Goal: Transaction & Acquisition: Purchase product/service

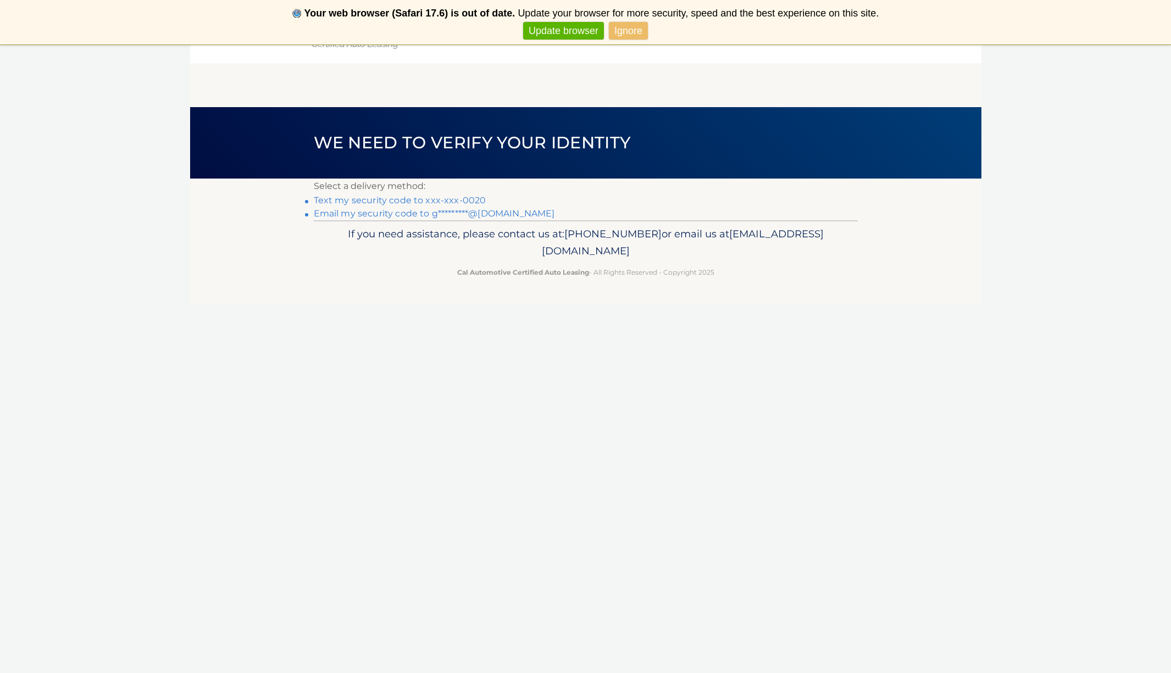
click at [444, 213] on link "Email my security code to g*********@aol.com" at bounding box center [434, 213] width 241 height 10
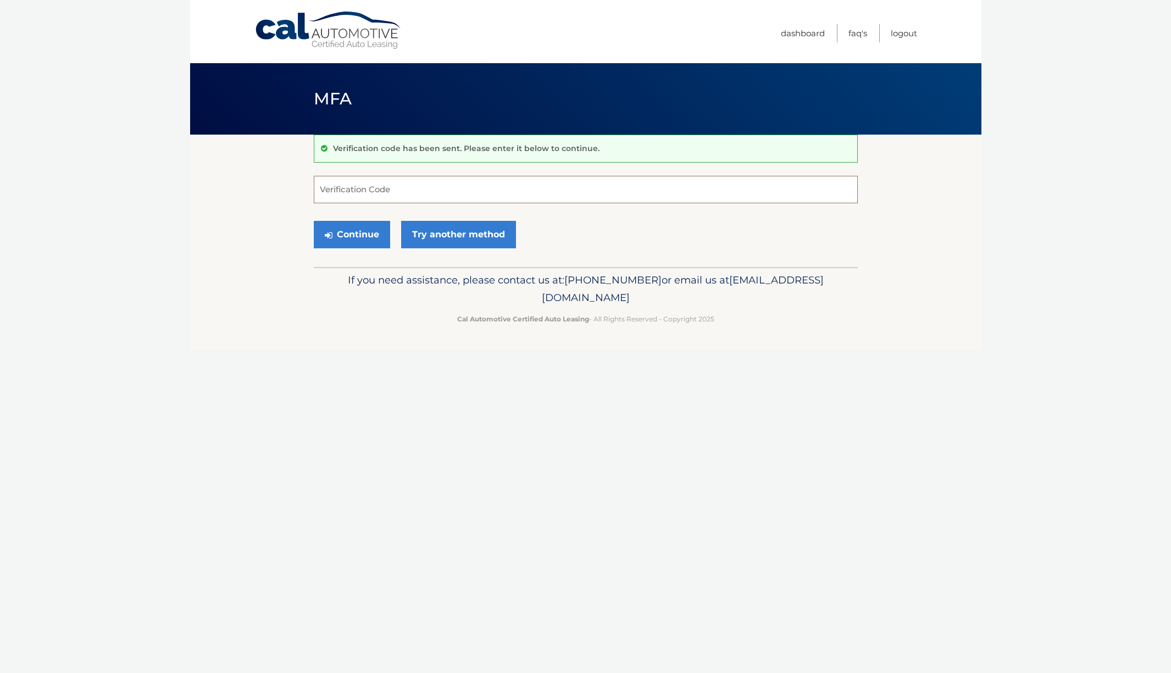
click at [455, 193] on input "Verification Code" at bounding box center [586, 189] width 544 height 27
type input "634868"
click at [351, 234] on button "Continue" at bounding box center [352, 234] width 76 height 27
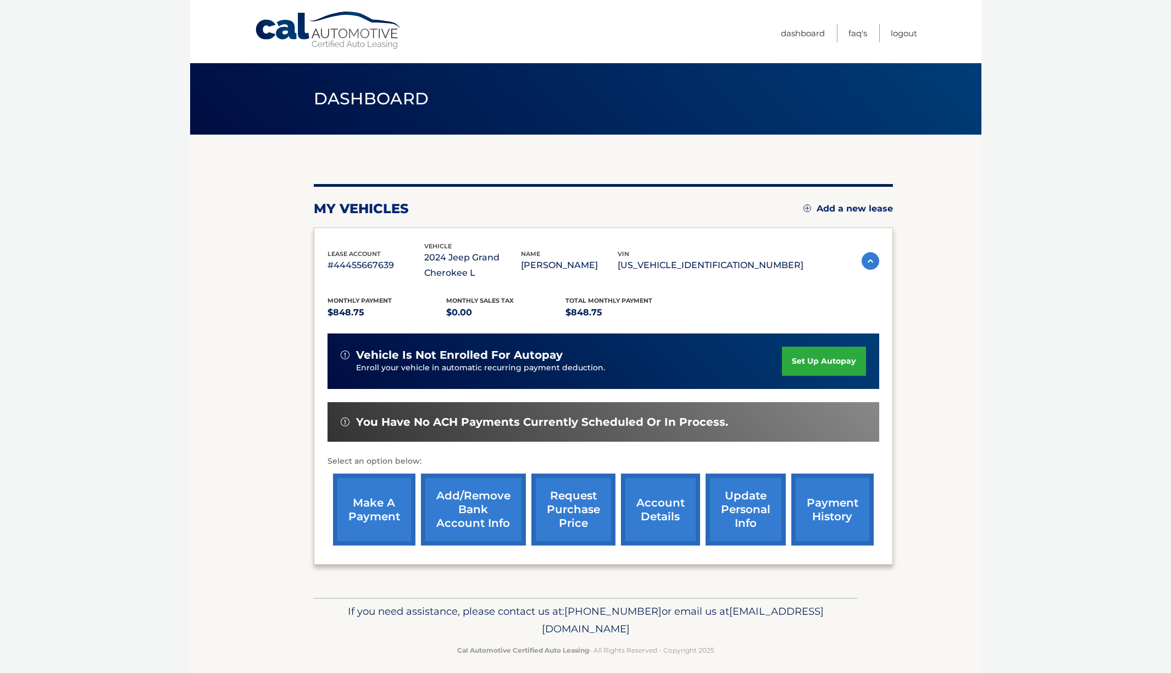
click at [387, 492] on link "make a payment" at bounding box center [374, 509] width 82 height 72
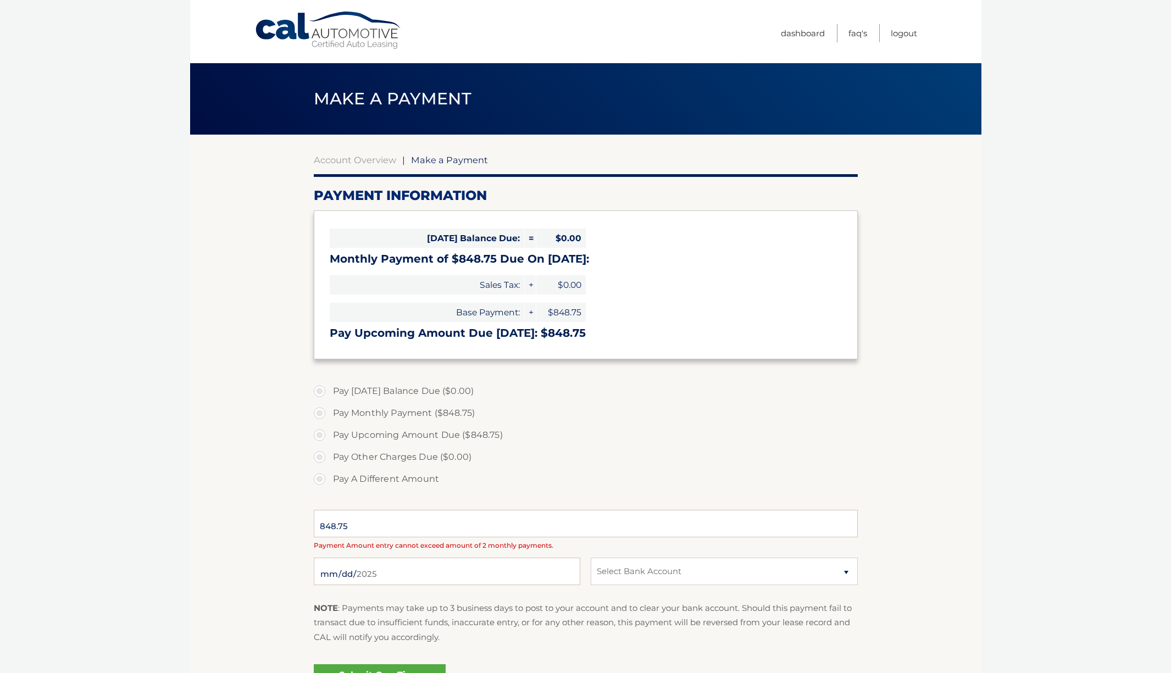
select select "NjZhNzY1MTYtNWNjNi00YTE1LTk1OTItOTg4YjQ4NmEzM2Y3"
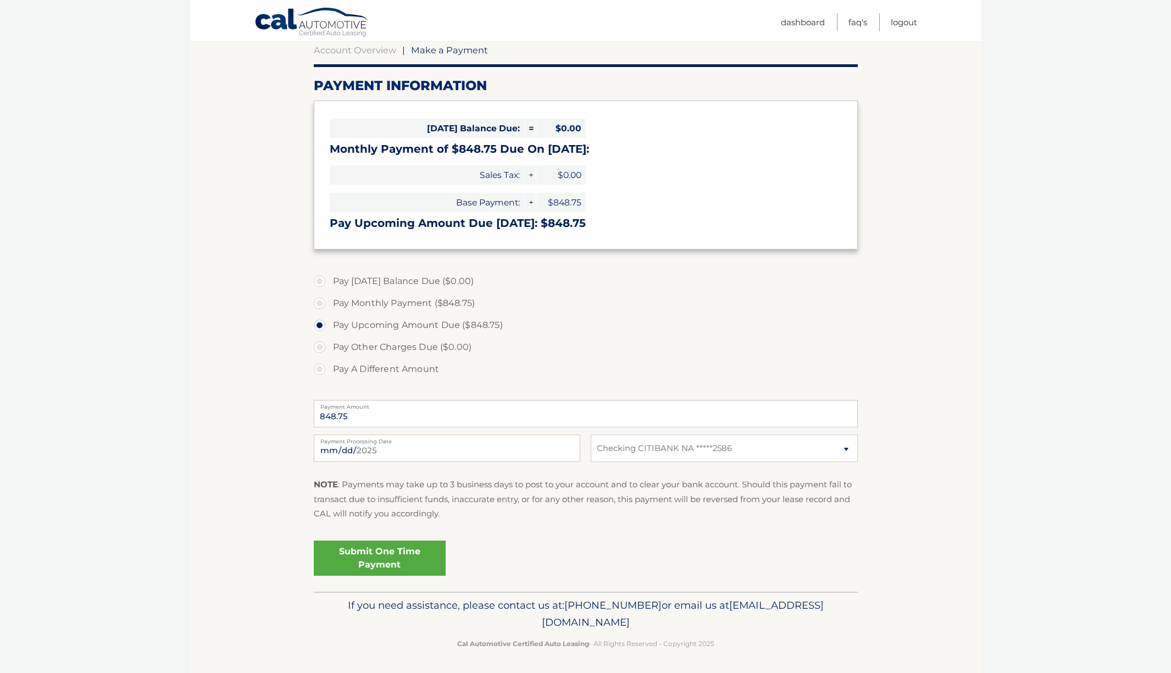
scroll to position [109, 0]
click at [384, 549] on link "Submit One Time Payment" at bounding box center [380, 558] width 132 height 35
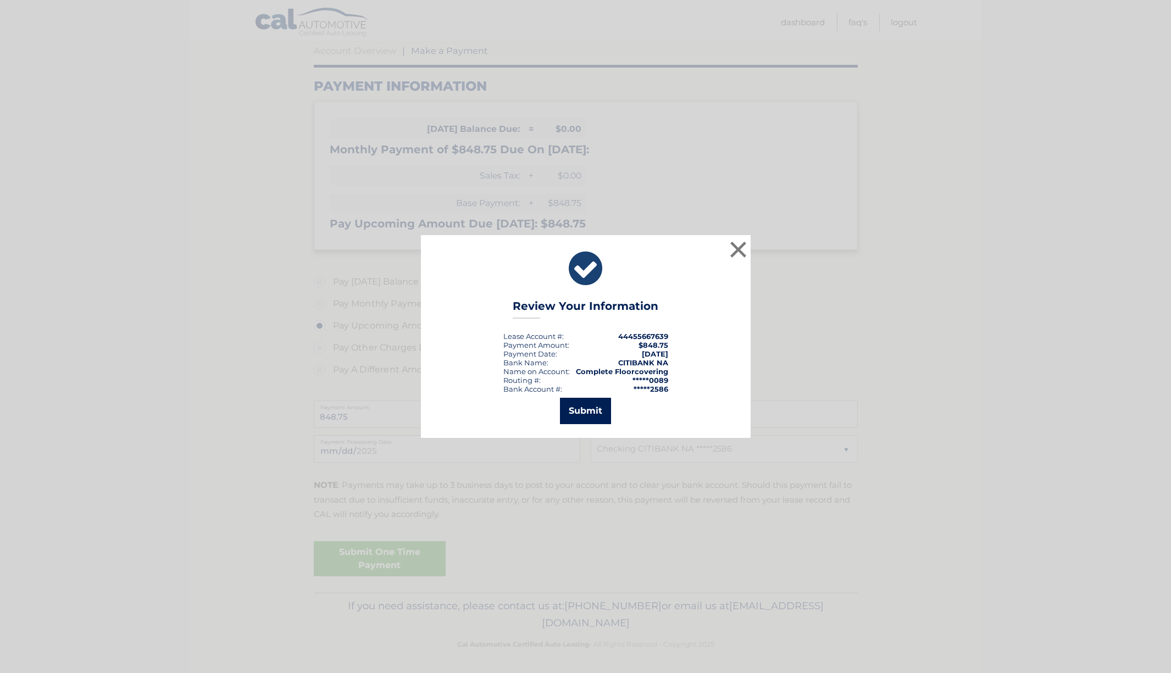
click at [570, 412] on button "Submit" at bounding box center [585, 411] width 51 height 26
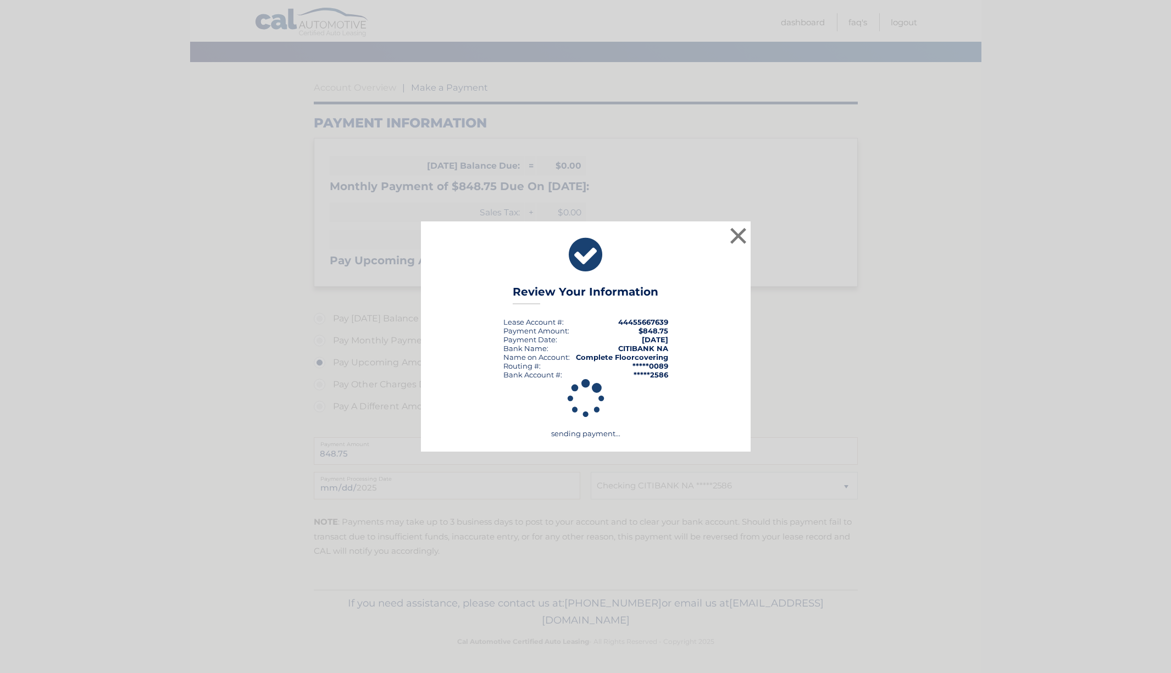
scroll to position [70, 0]
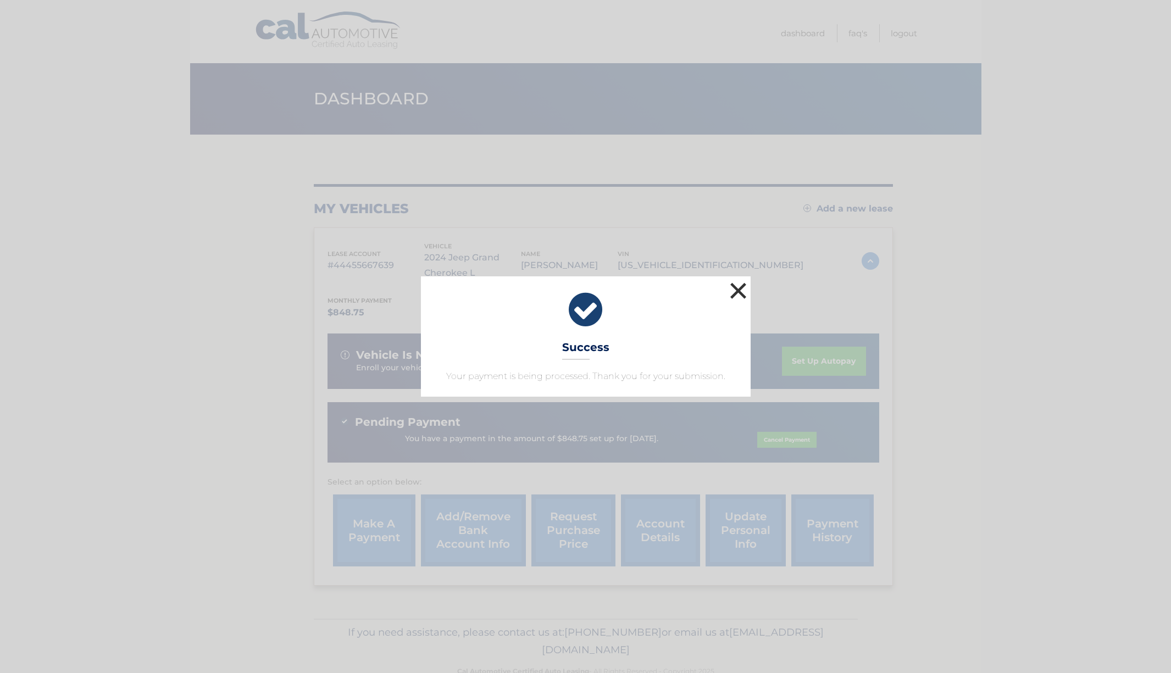
click at [739, 286] on button "×" at bounding box center [738, 291] width 22 height 22
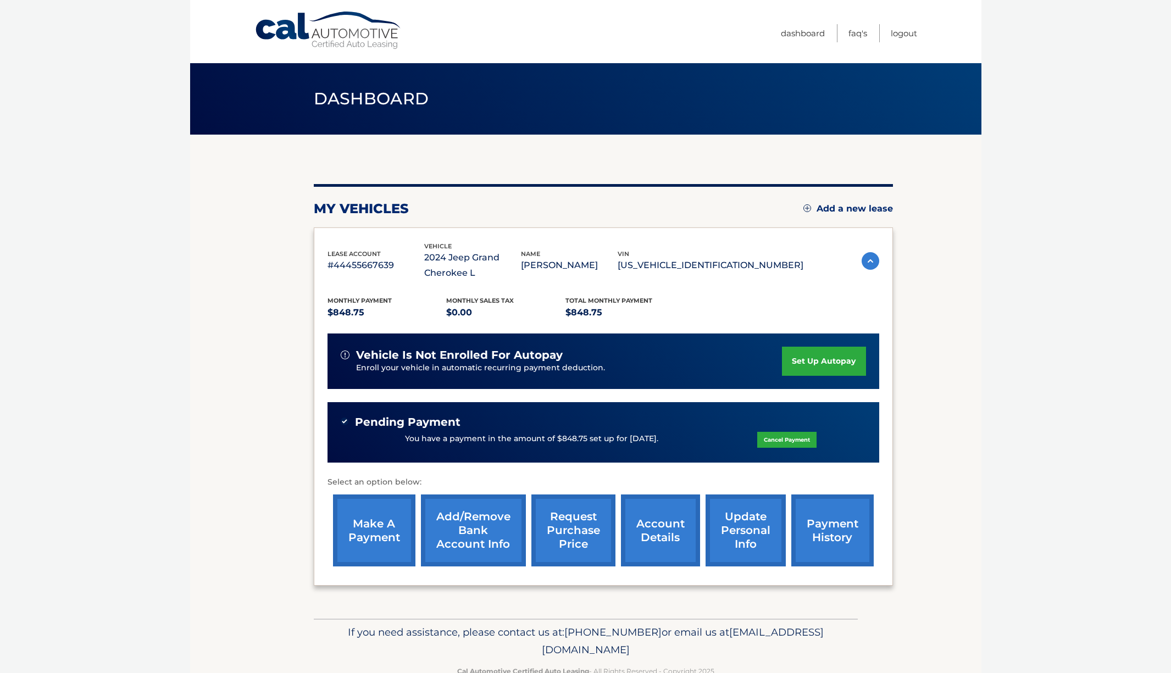
click at [853, 535] on link "payment history" at bounding box center [832, 530] width 82 height 72
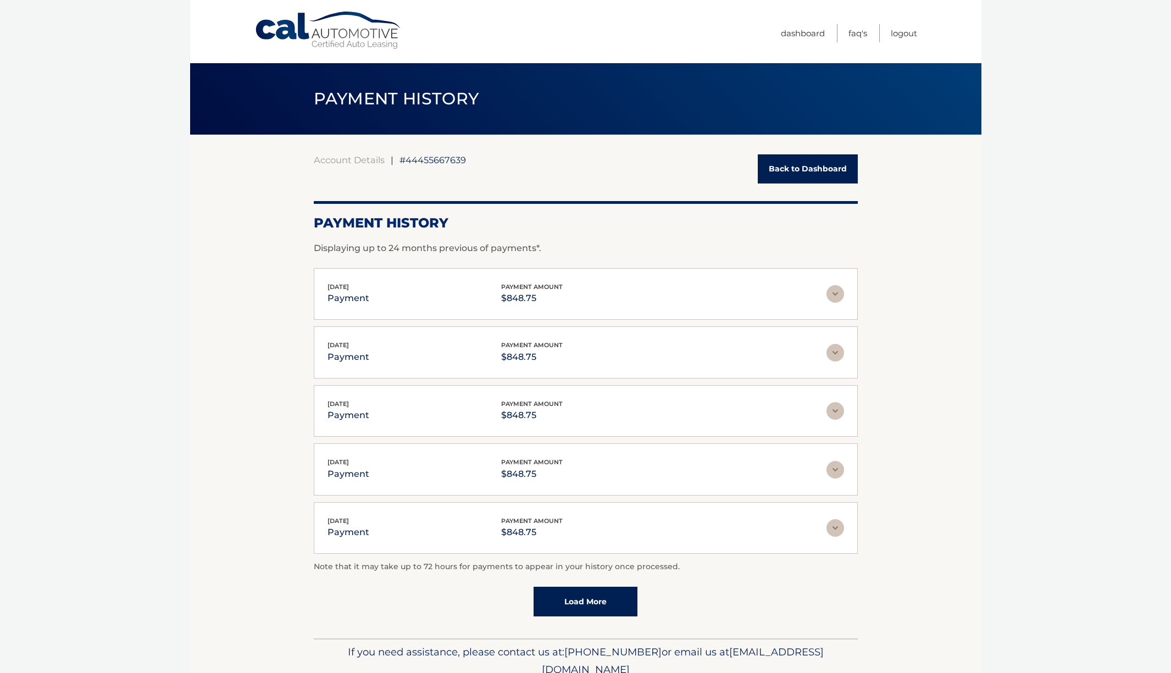
click at [298, 36] on link "Cal Automotive" at bounding box center [328, 30] width 148 height 39
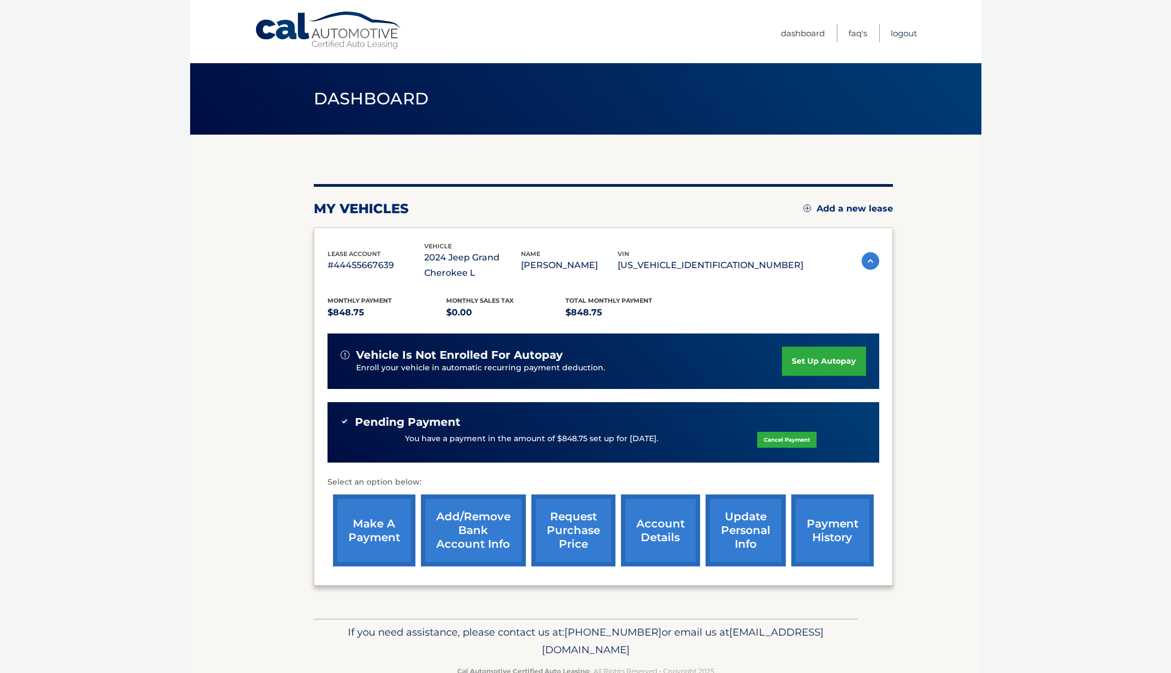
click at [910, 33] on link "Logout" at bounding box center [903, 33] width 26 height 18
